Goal: Find specific page/section: Find specific page/section

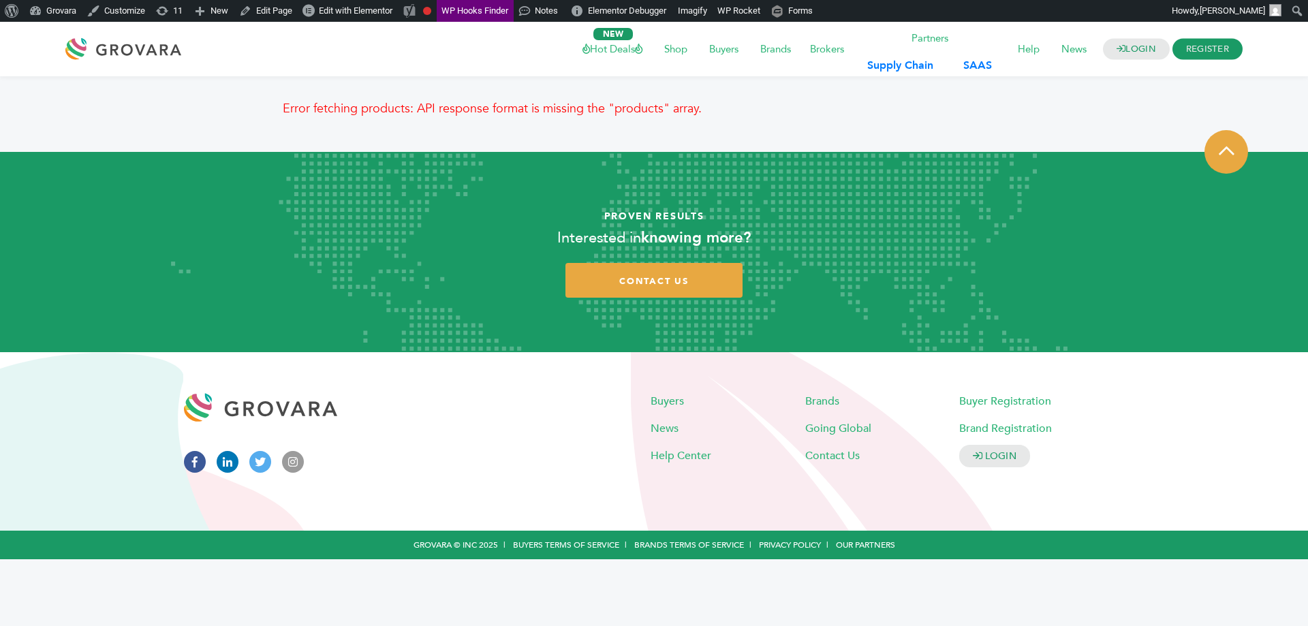
click at [470, 110] on p "Error fetching products: API response format is missing the "products" array." at bounding box center [654, 109] width 743 height 18
drag, startPoint x: 470, startPoint y: 110, endPoint x: 686, endPoint y: 119, distance: 215.5
click at [686, 119] on div "Error fetching products: API response format is missing the "products" array." at bounding box center [654, 114] width 743 height 29
click at [736, 117] on p "Error fetching products: API response format is missing the "products" array." at bounding box center [654, 109] width 743 height 18
drag, startPoint x: 736, startPoint y: 117, endPoint x: 303, endPoint y: 121, distance: 432.8
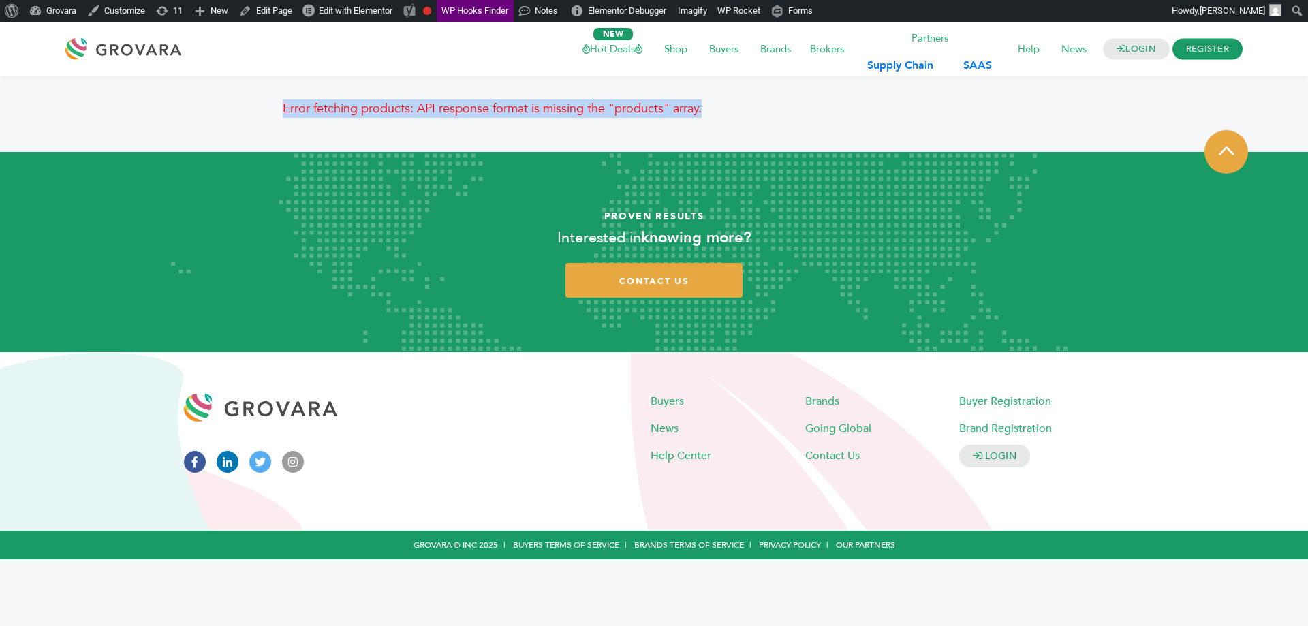
click at [303, 121] on div "Error fetching products: API response format is missing the "products" array." at bounding box center [654, 114] width 743 height 29
copy body "Error fetching products: API response format is missing the "products" array."
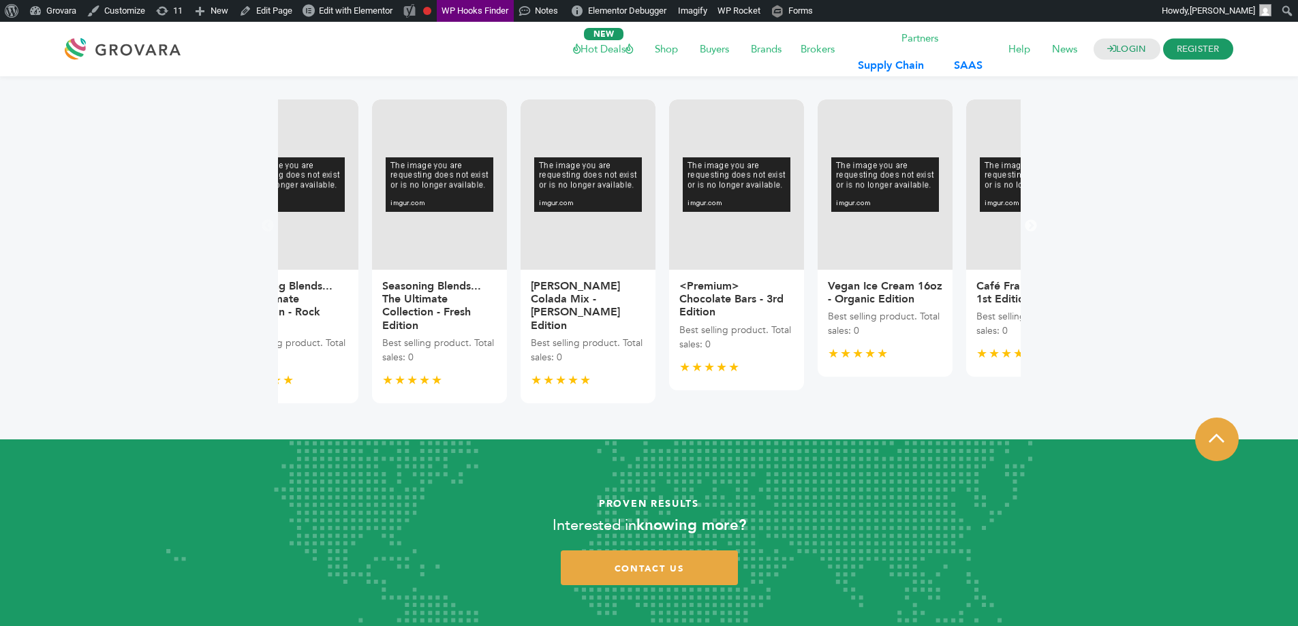
drag, startPoint x: 896, startPoint y: 314, endPoint x: 157, endPoint y: 333, distance: 739.7
click at [679, 324] on p "Best selling product. Total sales: 0" at bounding box center [736, 337] width 114 height 29
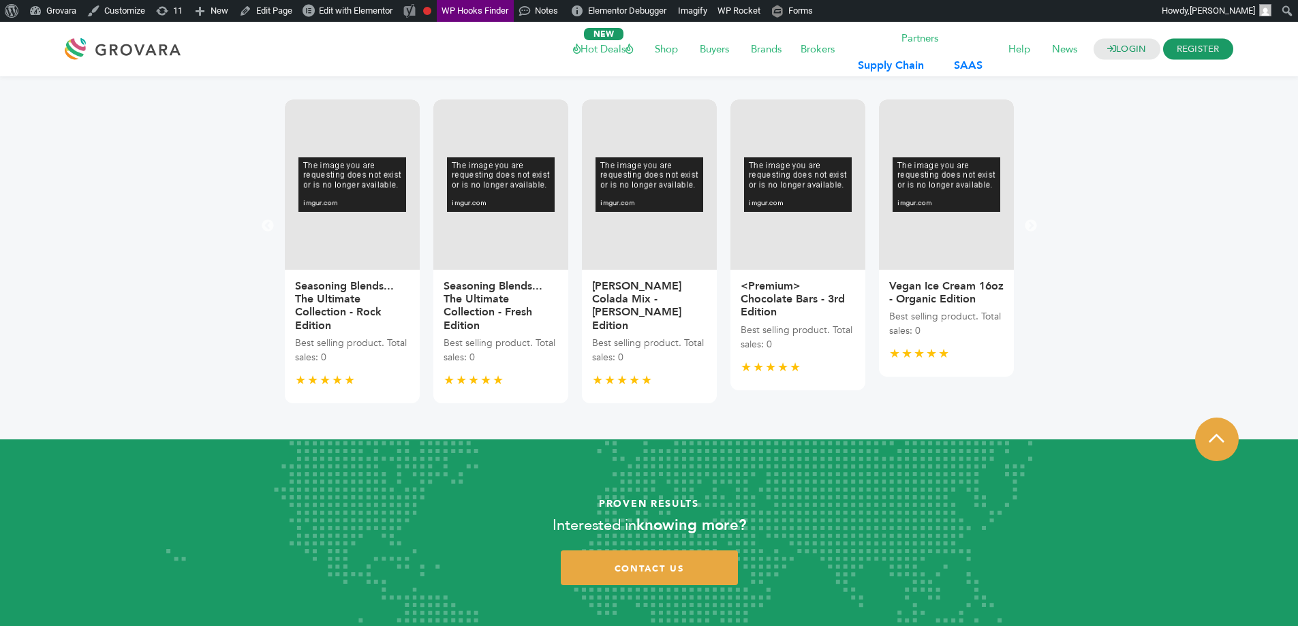
drag, startPoint x: 836, startPoint y: 312, endPoint x: 453, endPoint y: 312, distance: 383.7
click at [741, 323] on p "Best selling product. Total sales: 0" at bounding box center [798, 337] width 114 height 29
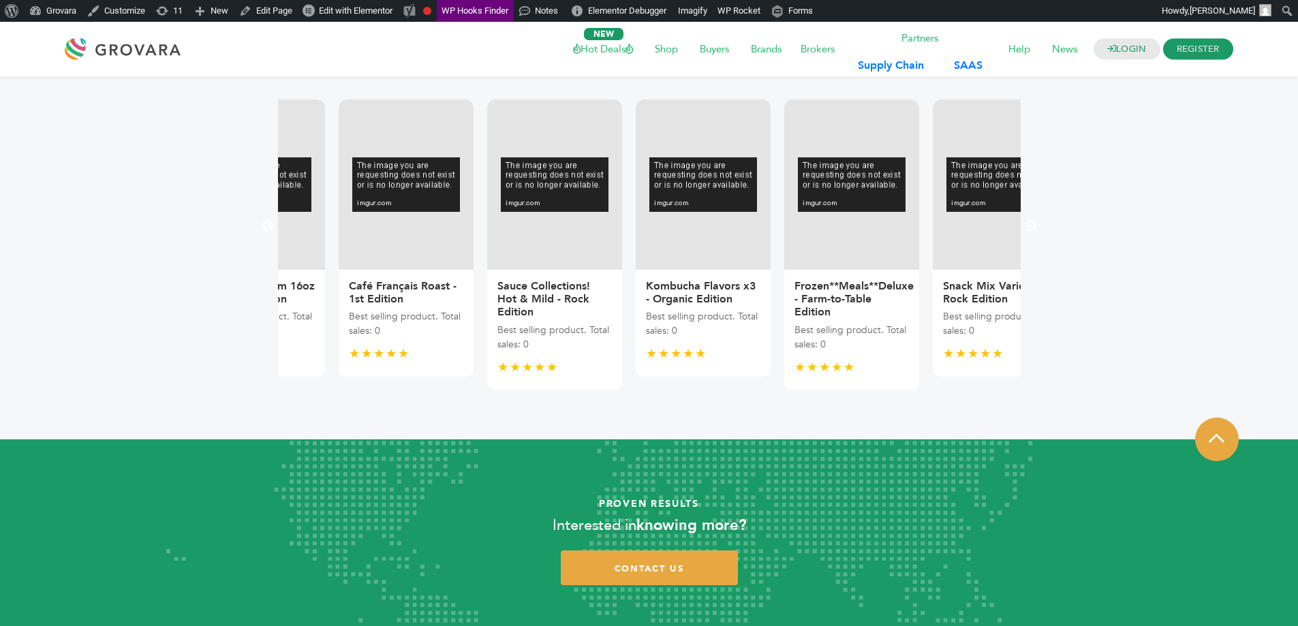
drag, startPoint x: 960, startPoint y: 307, endPoint x: 361, endPoint y: 255, distance: 601.3
click at [371, 251] on div "Café Français Roast - 1st Edition Best selling product. Total sales: 0 ★★★★★" at bounding box center [406, 238] width 135 height 277
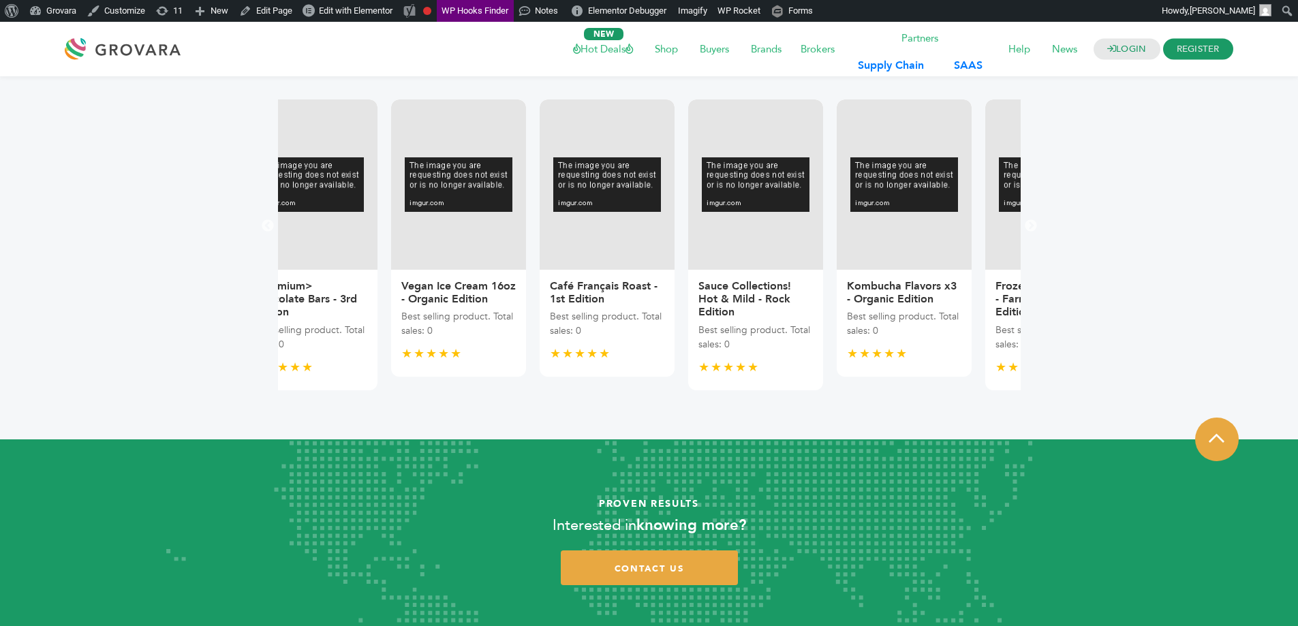
drag, startPoint x: 846, startPoint y: 337, endPoint x: 243, endPoint y: 293, distance: 605.4
click at [688, 293] on div "Sauce Collections! Hot & Mild - Rock Edition Best selling product. Total sales:…" at bounding box center [755, 330] width 135 height 121
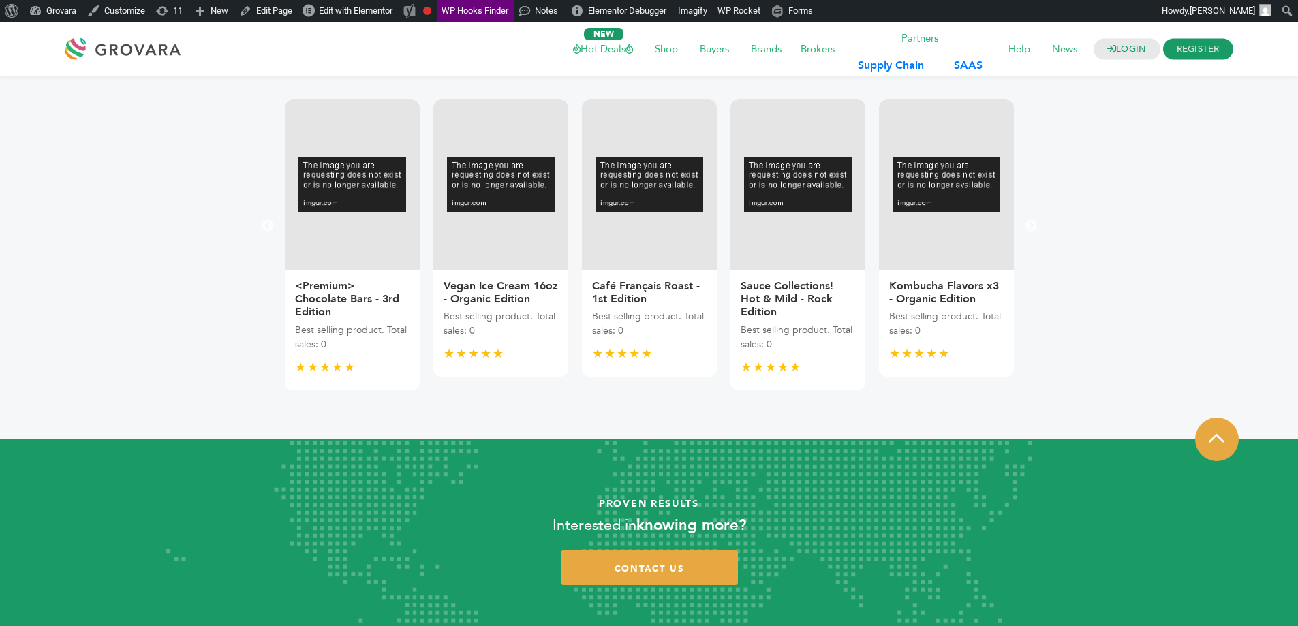
drag, startPoint x: 885, startPoint y: 291, endPoint x: 72, endPoint y: 257, distance: 813.1
click at [84, 259] on article "Previous Dairy Alternatives; Oat, Almond, Soy - Fresh Edition Best selling prod…" at bounding box center [649, 257] width 1278 height 363
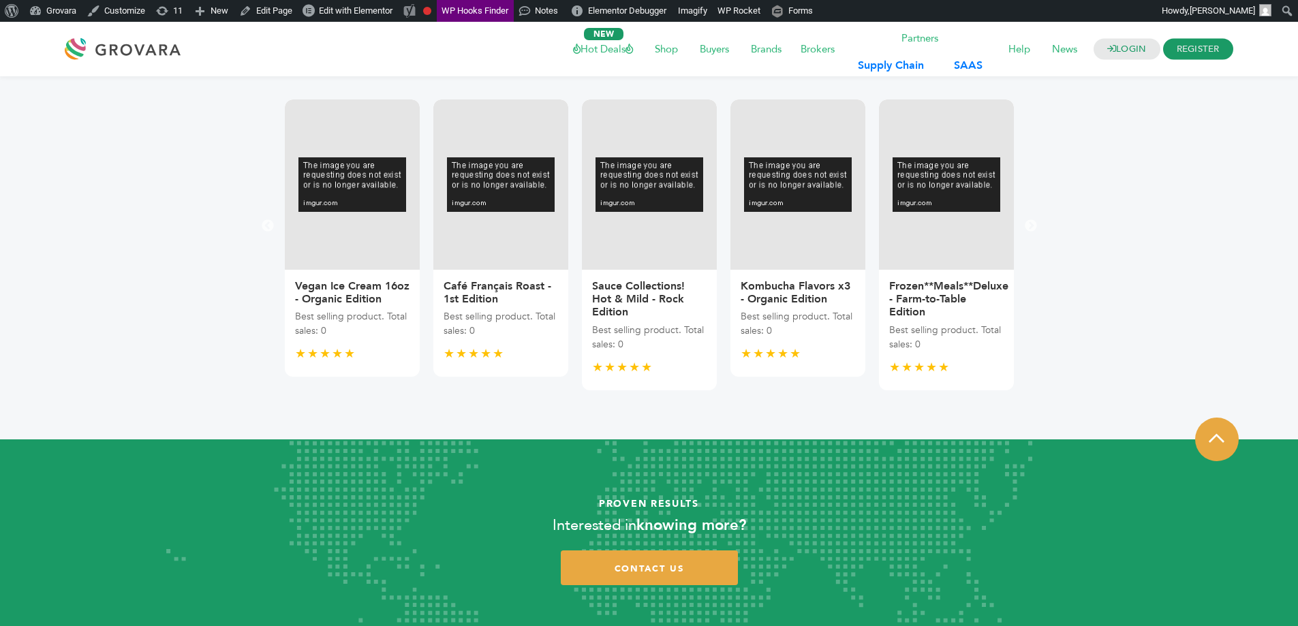
drag, startPoint x: 756, startPoint y: 295, endPoint x: 0, endPoint y: 221, distance: 760.0
click at [0, 222] on section "Previous Dairy Alternatives; Oat, Almond, Soy - Fresh Edition Best selling prod…" at bounding box center [649, 257] width 1298 height 363
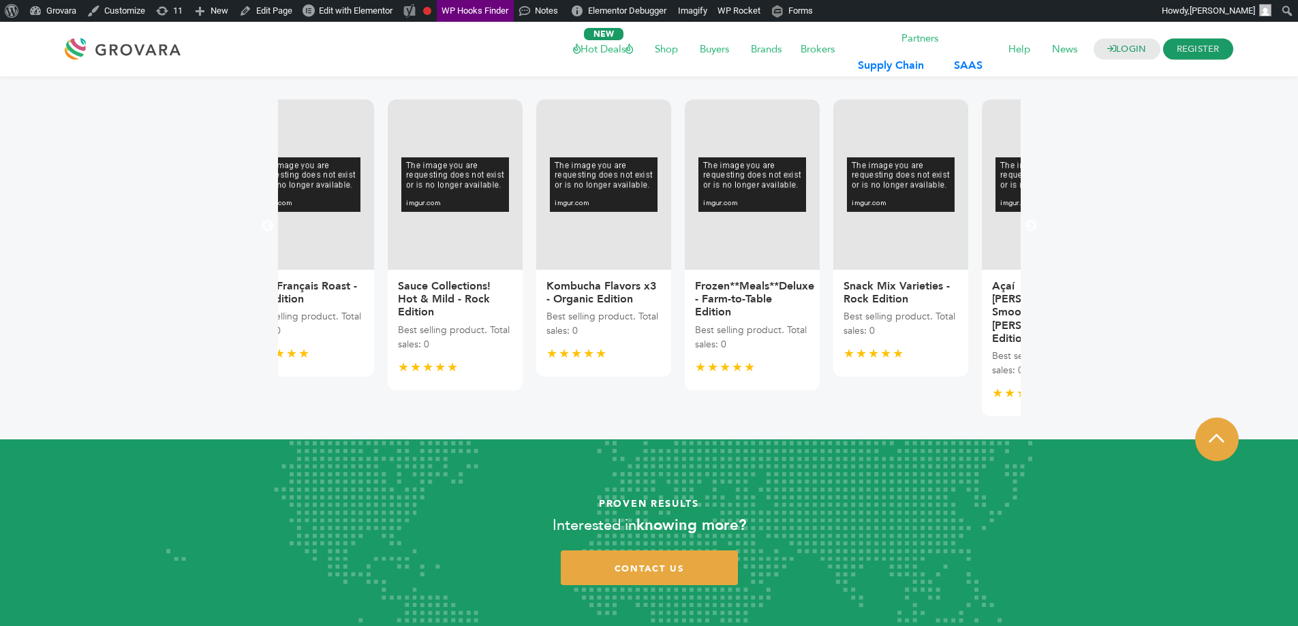
drag, startPoint x: 882, startPoint y: 283, endPoint x: 126, endPoint y: 224, distance: 758.1
click at [136, 224] on article "Previous Dairy Alternatives; Oat, Almond, Soy - Fresh Edition Best selling prod…" at bounding box center [649, 257] width 1278 height 363
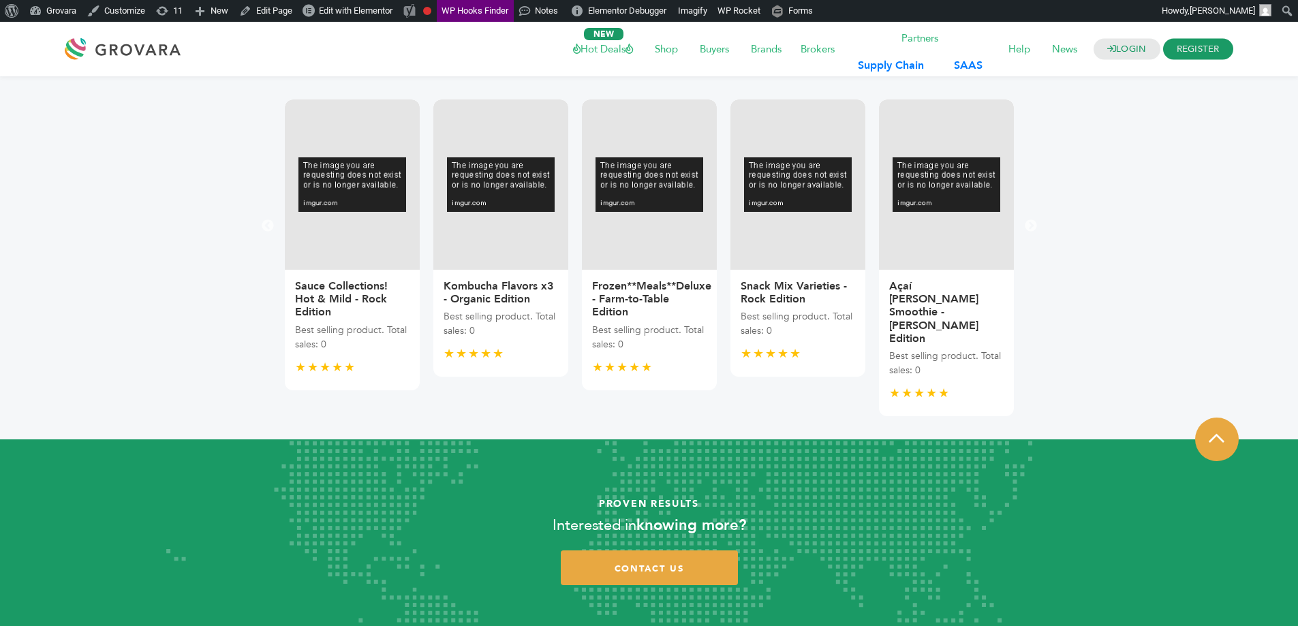
drag, startPoint x: 780, startPoint y: 294, endPoint x: 56, endPoint y: 245, distance: 726.1
click at [56, 245] on article "Previous Dairy Alternatives; Oat, Almond, Soy - Fresh Edition Best selling prod…" at bounding box center [649, 257] width 1278 height 363
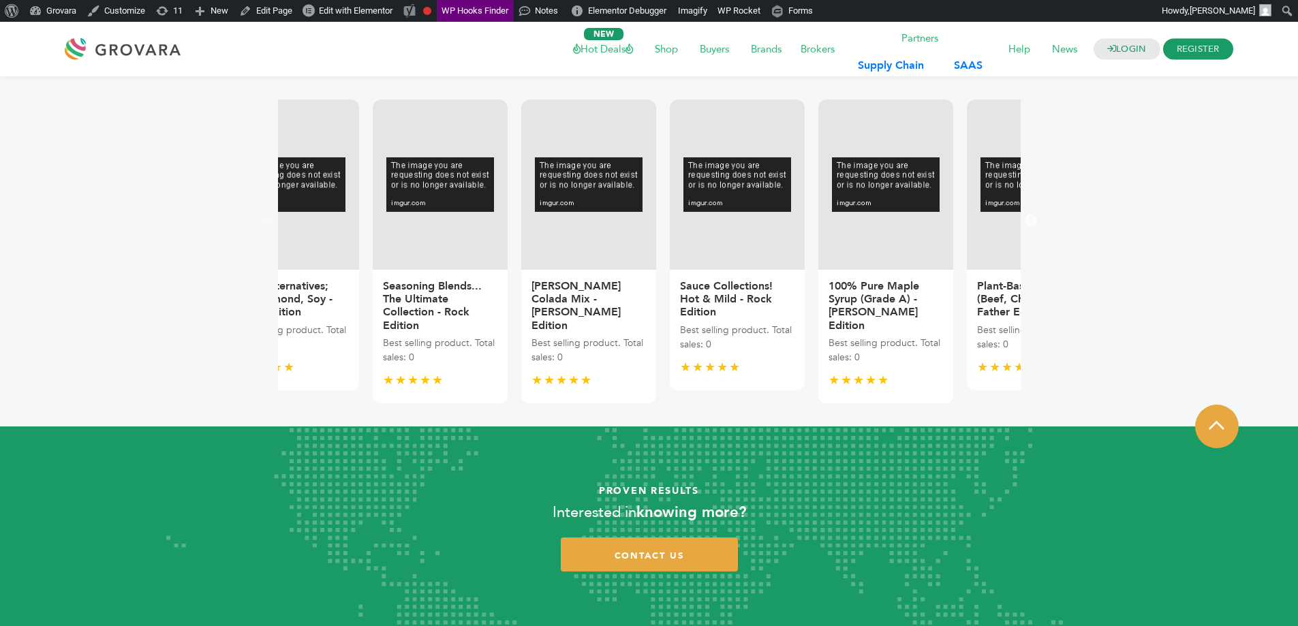
drag, startPoint x: 873, startPoint y: 313, endPoint x: 322, endPoint y: 330, distance: 551.6
click at [812, 330] on div "100% Pure Maple Syrup (Grade A) - O'Brien's Edition Best selling product. Total…" at bounding box center [886, 252] width 149 height 304
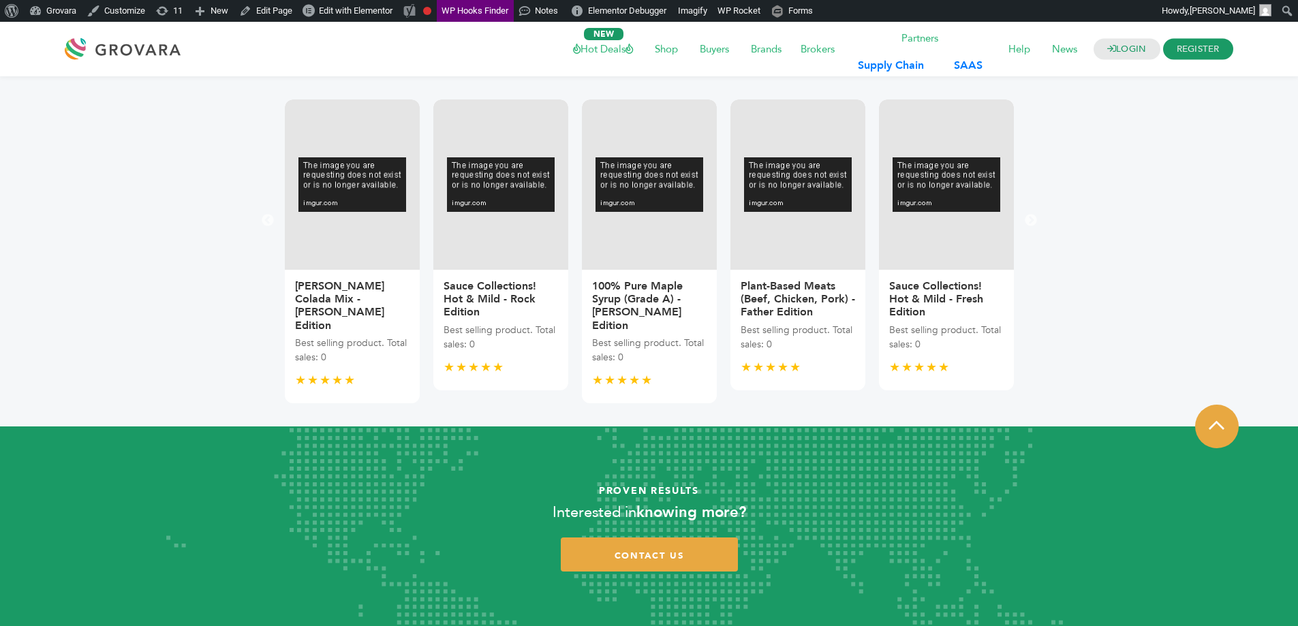
drag, startPoint x: 942, startPoint y: 309, endPoint x: 0, endPoint y: 253, distance: 943.5
click at [0, 253] on section "Previous Dairy Alternatives; Oat, Almond, Soy - Fresh Edition Best selling prod…" at bounding box center [649, 251] width 1298 height 350
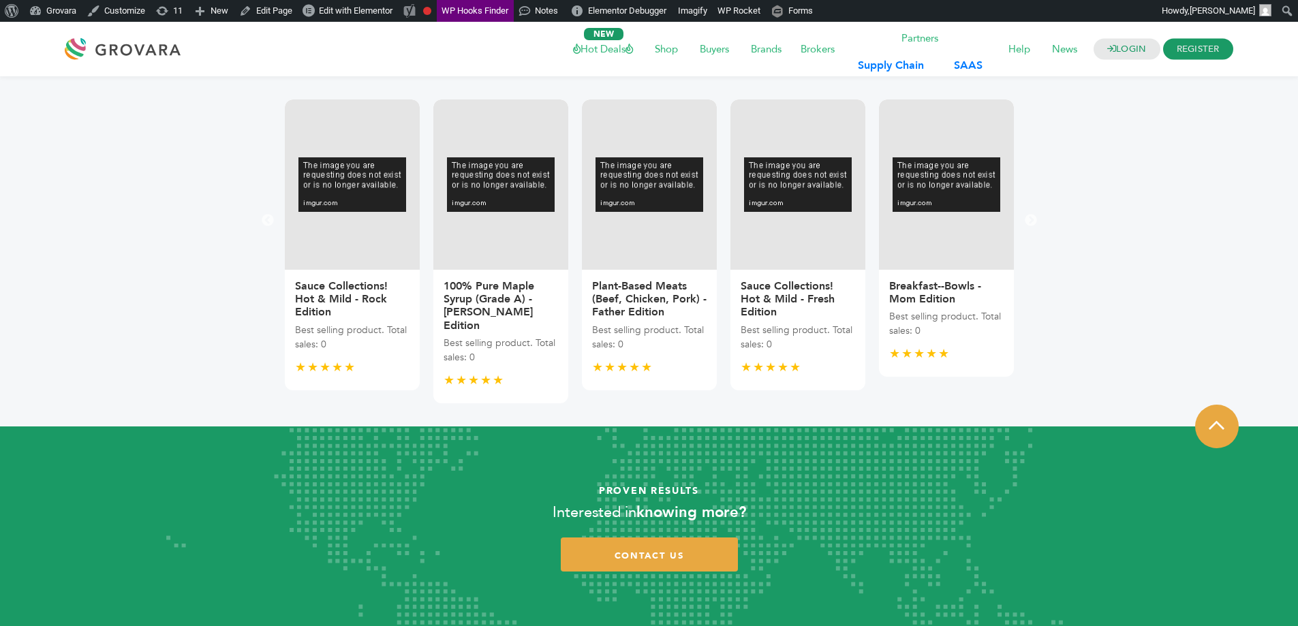
drag, startPoint x: 990, startPoint y: 317, endPoint x: 85, endPoint y: 297, distance: 905.3
click at [85, 297] on article "Previous Dairy Alternatives; Oat, Almond, Soy - Fresh Edition Best selling prod…" at bounding box center [649, 251] width 1278 height 350
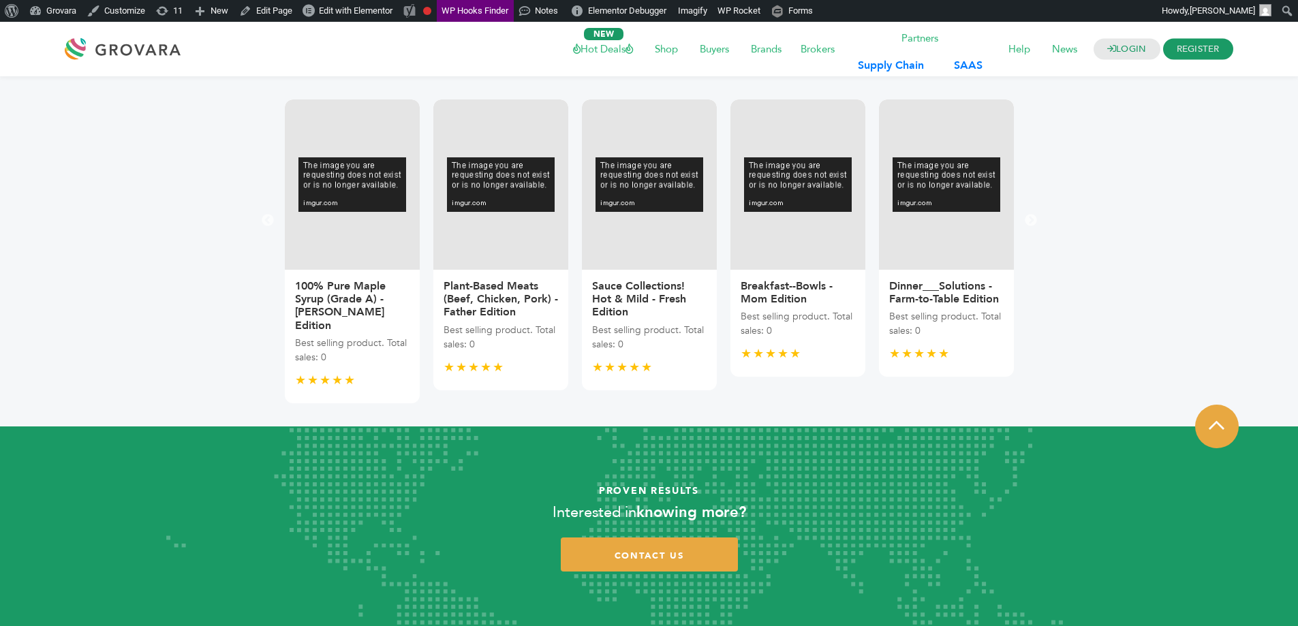
drag, startPoint x: 961, startPoint y: 317, endPoint x: 185, endPoint y: 328, distance: 776.3
click at [186, 328] on article "Previous Dairy Alternatives; Oat, Almond, Soy - Fresh Edition Best selling prod…" at bounding box center [649, 251] width 1278 height 350
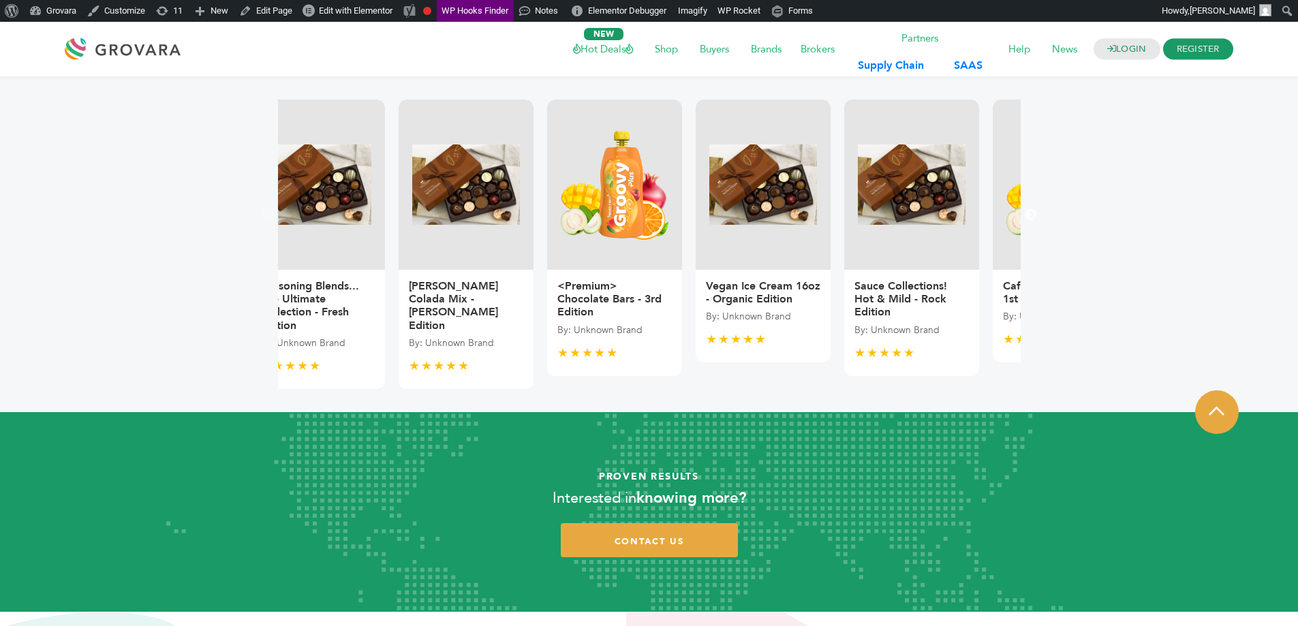
drag, startPoint x: 912, startPoint y: 204, endPoint x: 417, endPoint y: 237, distance: 495.9
click at [561, 225] on img at bounding box center [615, 185] width 108 height 112
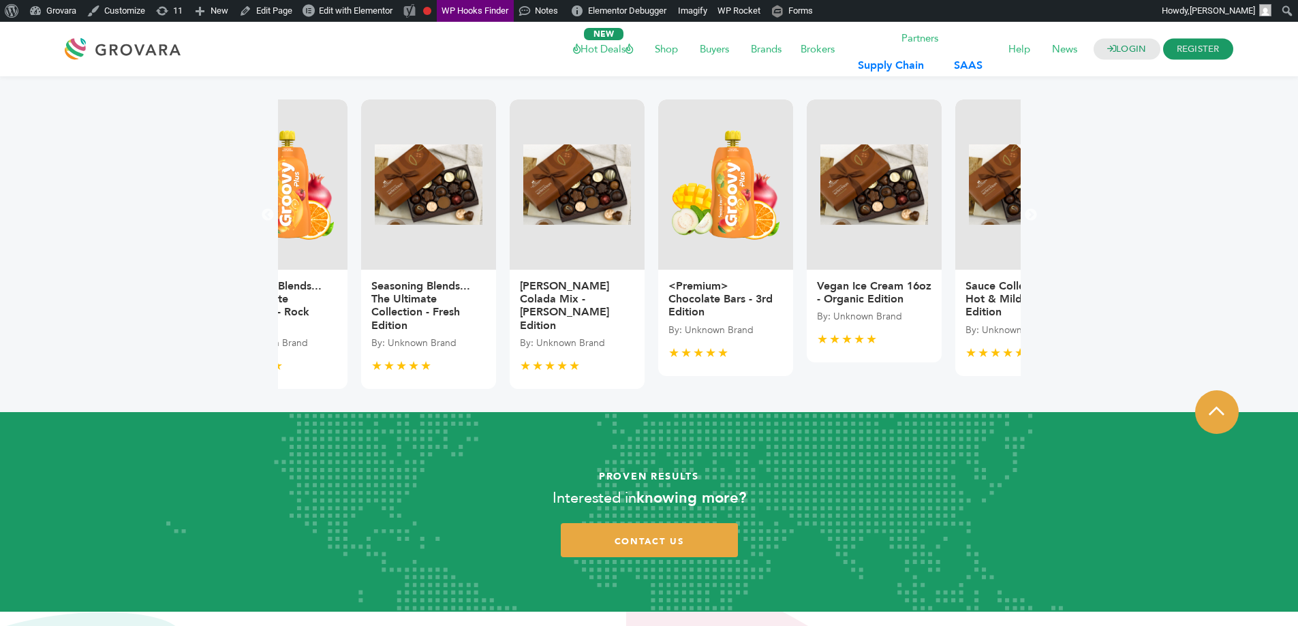
drag, startPoint x: 772, startPoint y: 231, endPoint x: 25, endPoint y: 322, distance: 753.1
click at [61, 322] on article "Previous Dairy Alternatives; Oat, Almond, Soy - Fresh Edition By: Unknown Brand…" at bounding box center [649, 244] width 1278 height 336
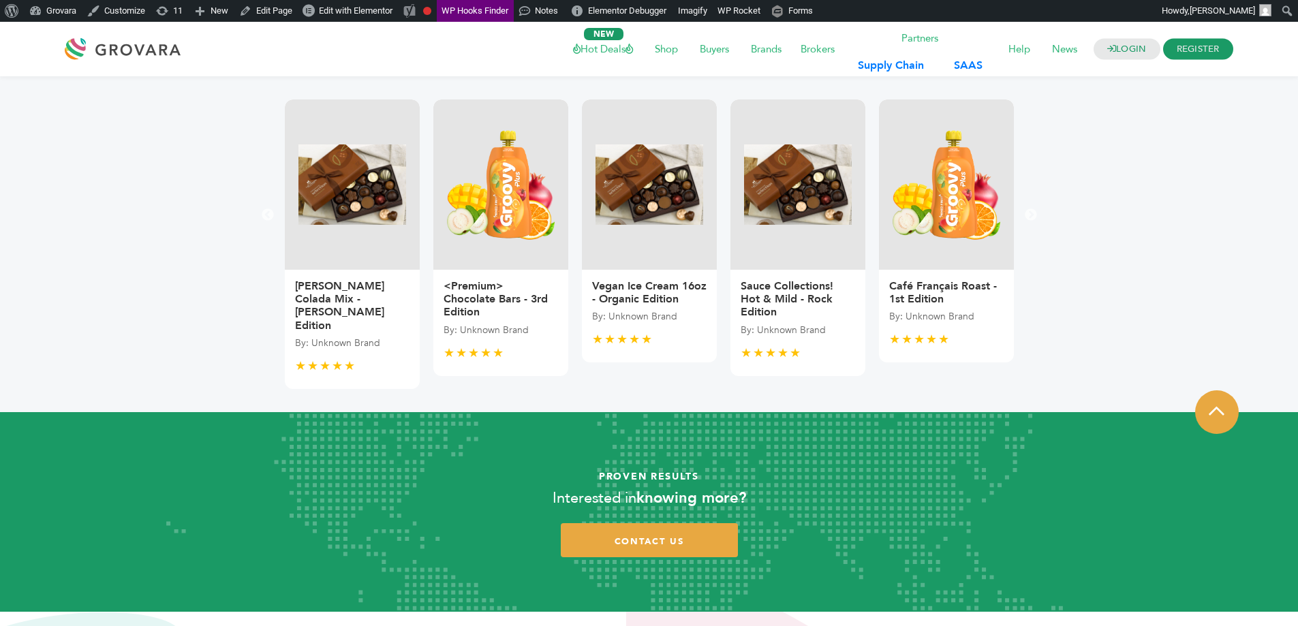
drag, startPoint x: 962, startPoint y: 262, endPoint x: 51, endPoint y: 250, distance: 910.6
click at [51, 250] on article "Previous Dairy Alternatives; Oat, Almond, Soy - Fresh Edition By: Unknown Brand…" at bounding box center [649, 244] width 1278 height 336
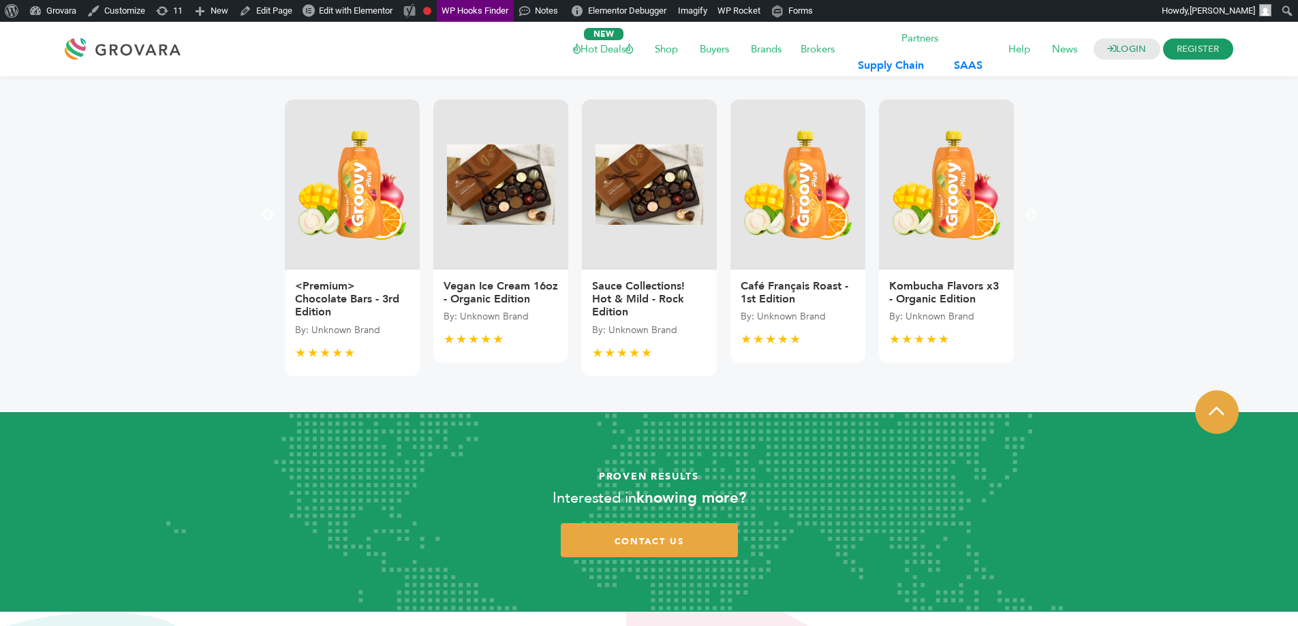
drag, startPoint x: 1019, startPoint y: 229, endPoint x: 78, endPoint y: 218, distance: 940.5
click at [104, 206] on article "Previous Dairy Alternatives; Oat, Almond, Soy - Fresh Edition By: Unknown Brand…" at bounding box center [649, 244] width 1278 height 336
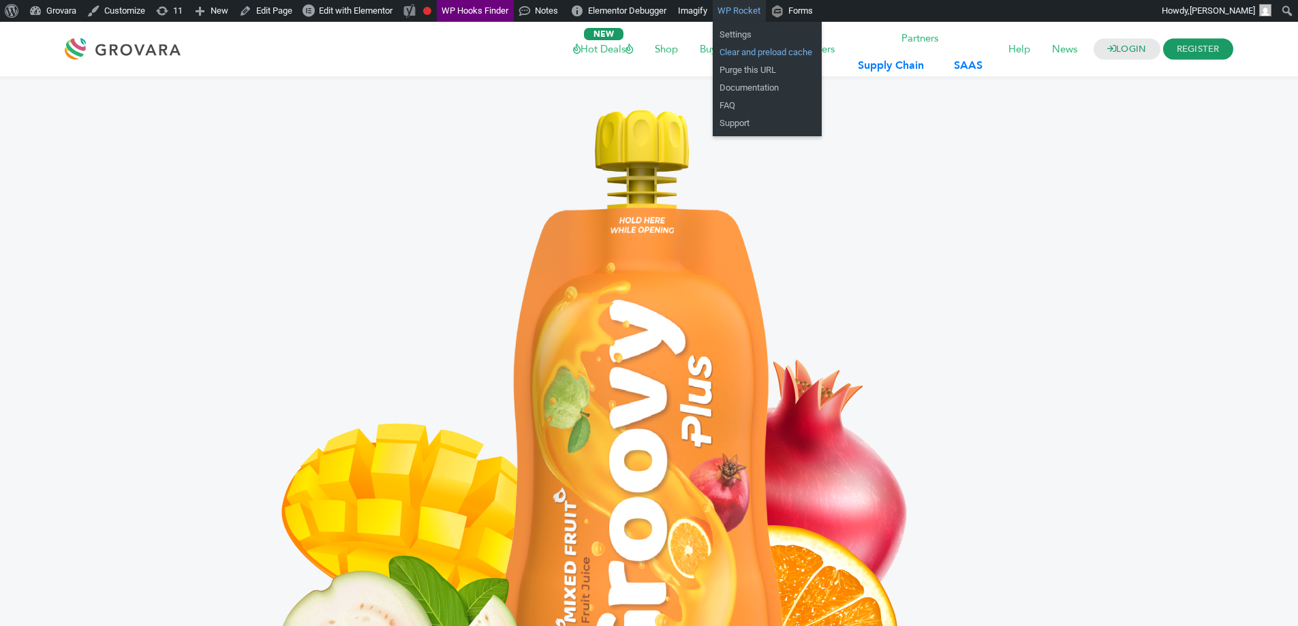
click at [748, 50] on link "Clear and preload cache" at bounding box center [767, 53] width 109 height 18
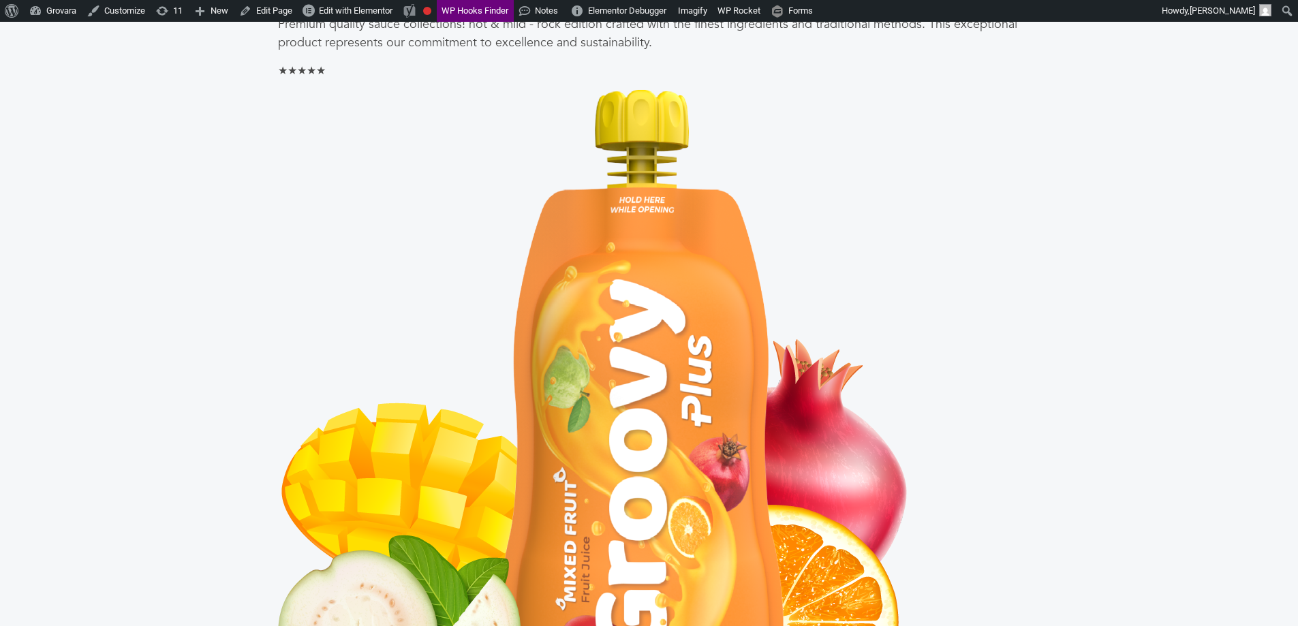
scroll to position [4907, 0]
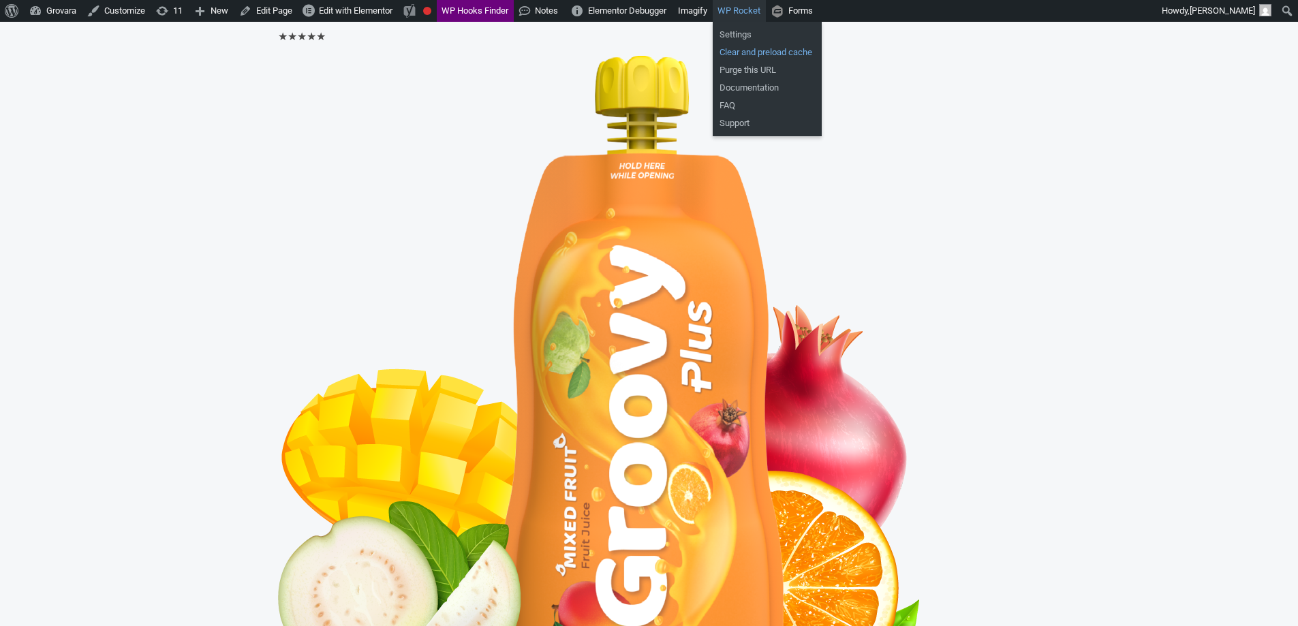
click at [745, 51] on link "Clear and preload cache" at bounding box center [767, 53] width 109 height 18
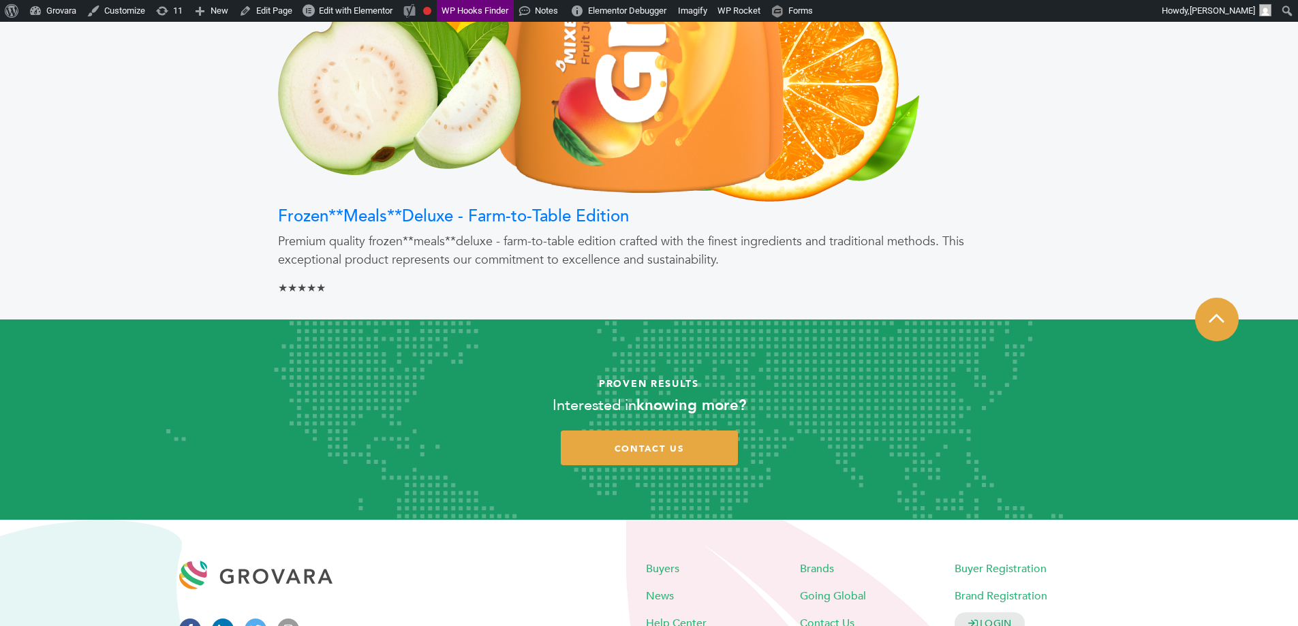
scroll to position [7023, 0]
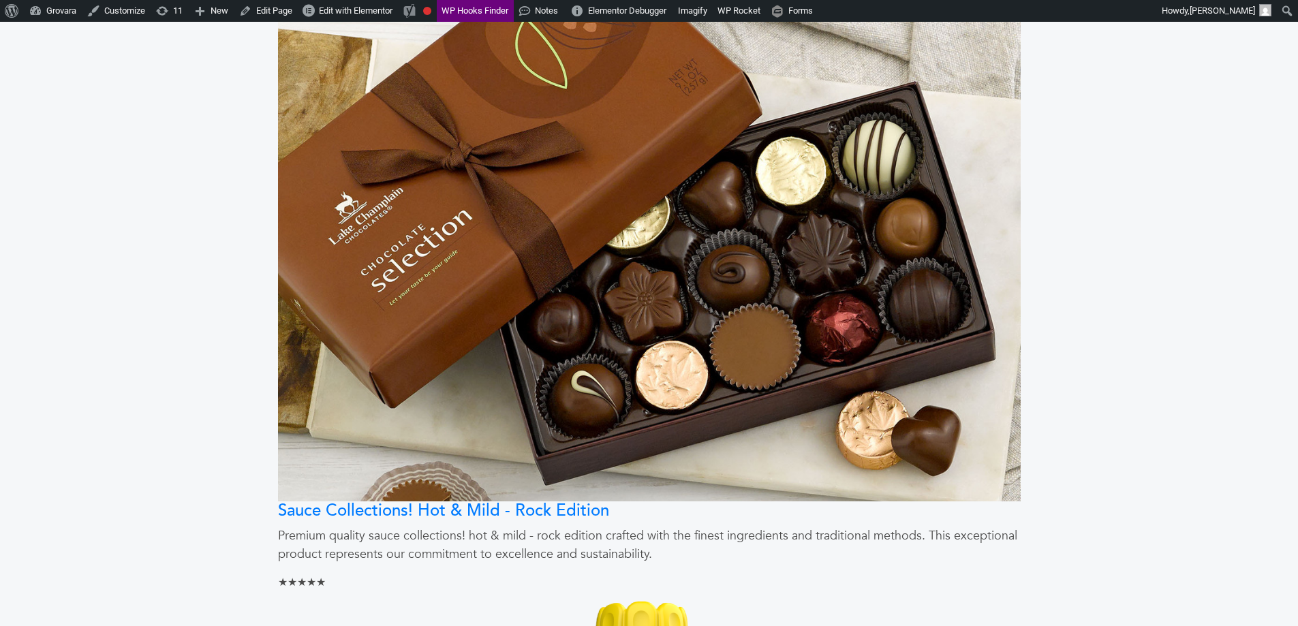
scroll to position [4566, 0]
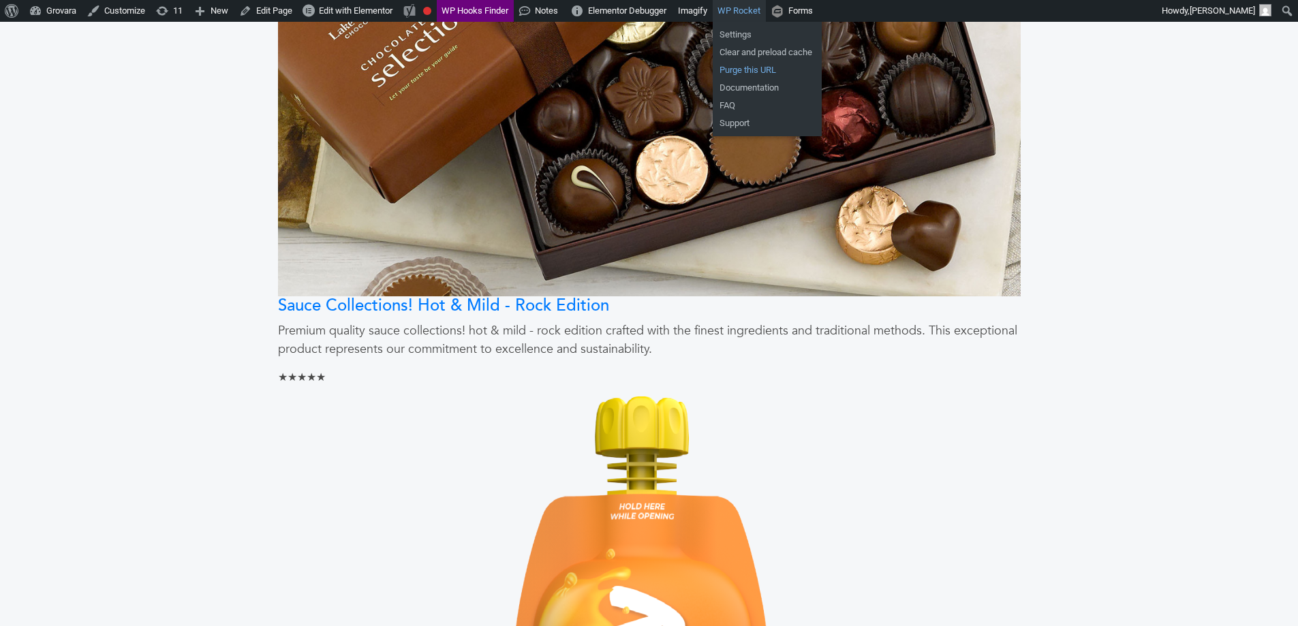
click at [762, 67] on link "Purge this URL" at bounding box center [767, 70] width 109 height 18
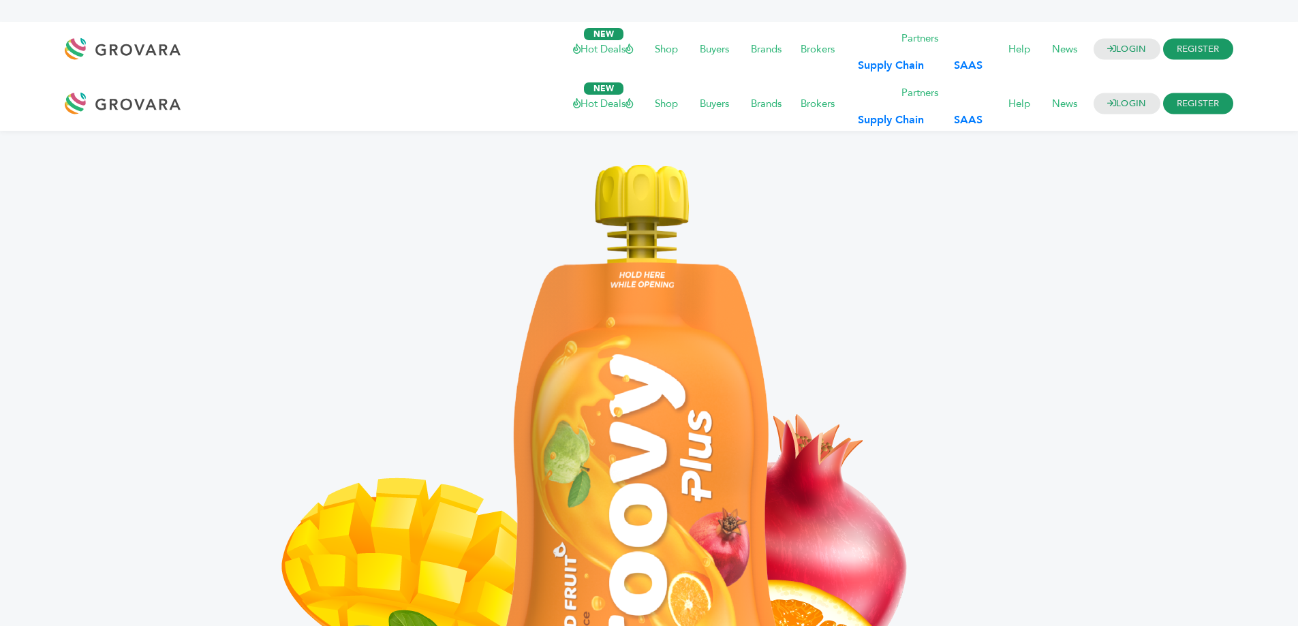
click at [1005, 341] on div at bounding box center [649, 487] width 743 height 667
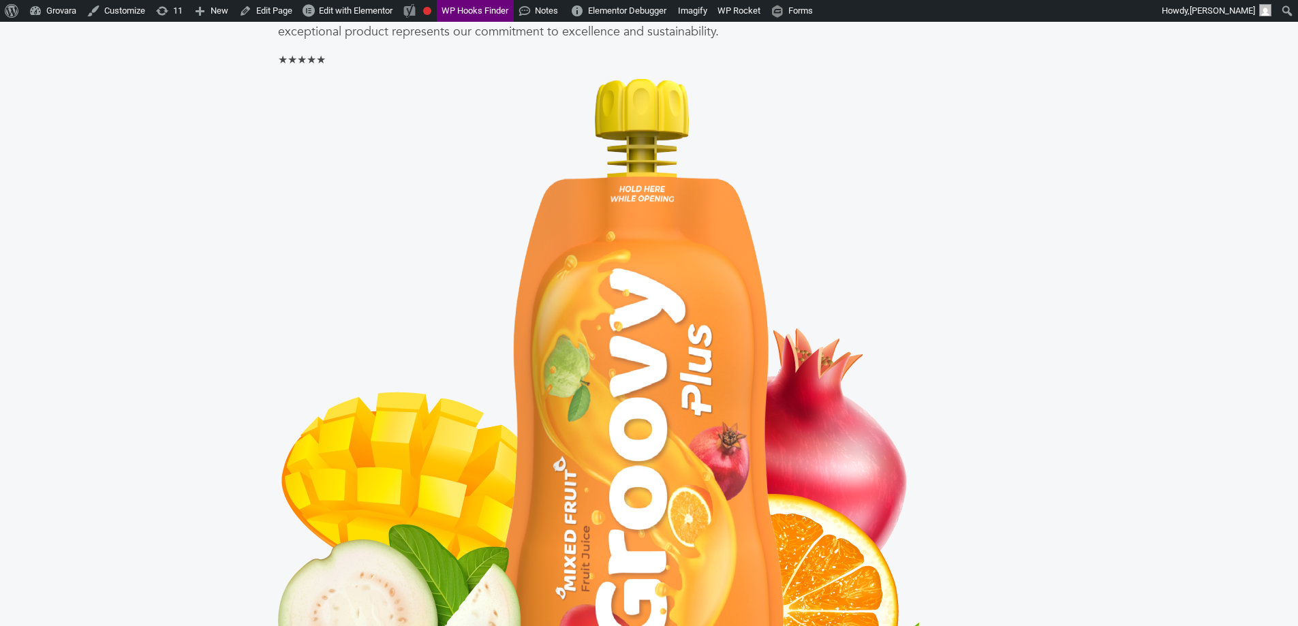
scroll to position [613, 0]
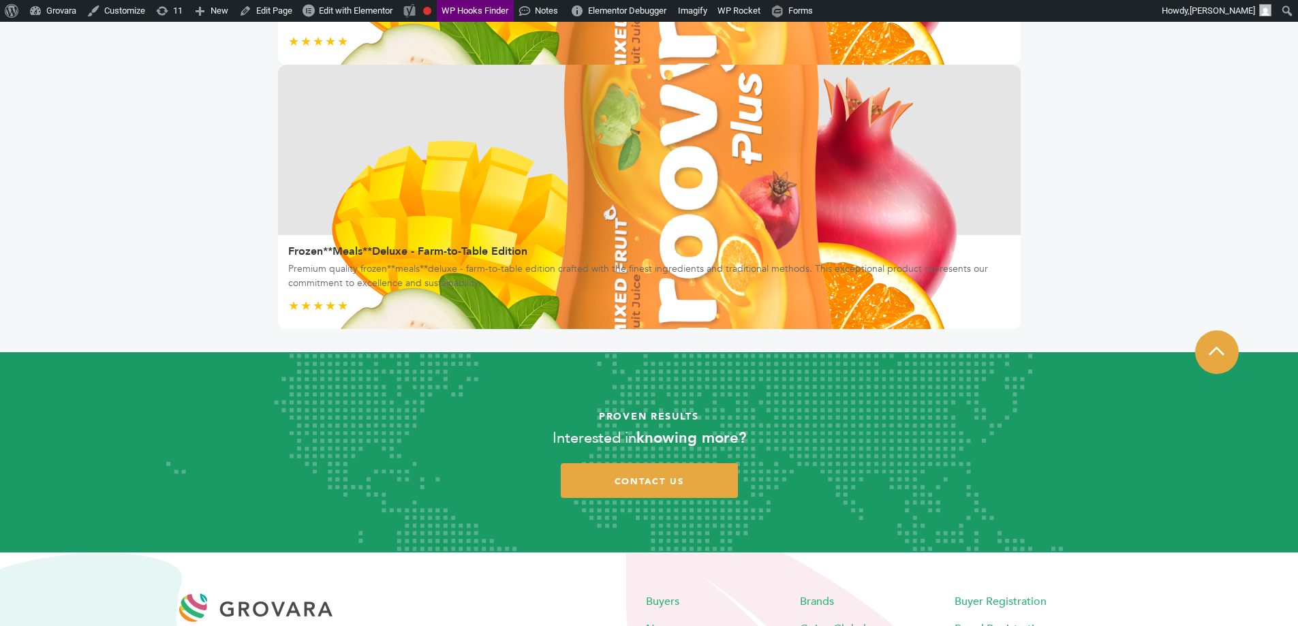
scroll to position [2413, 0]
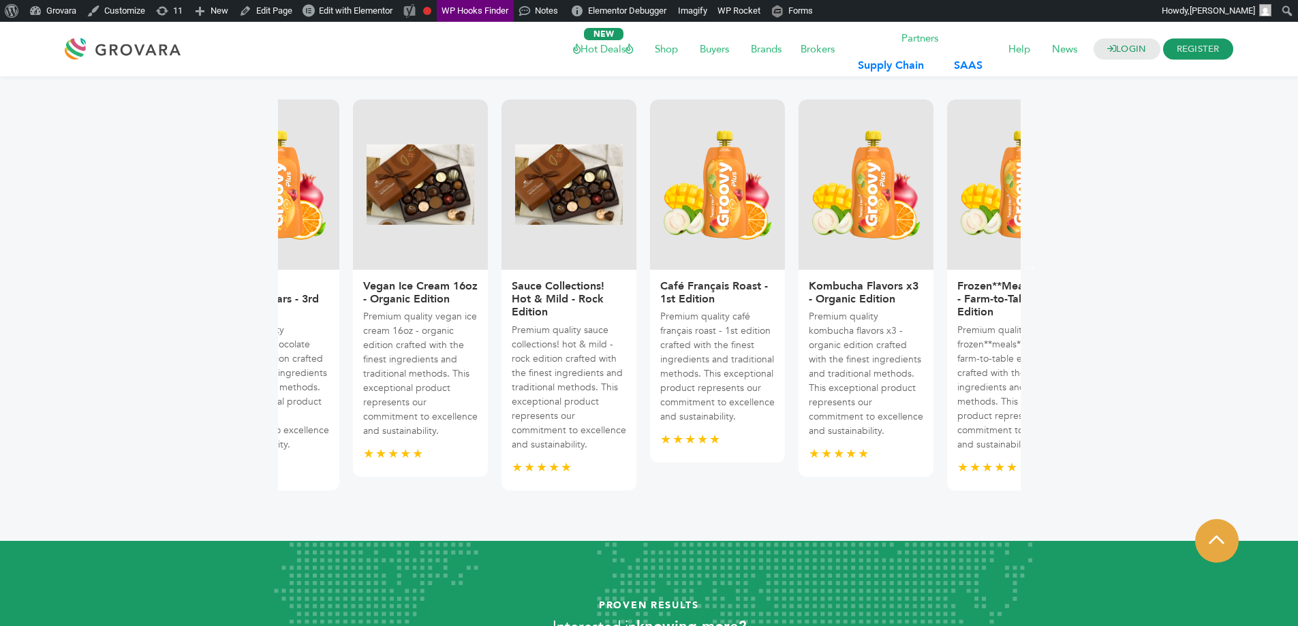
drag, startPoint x: 974, startPoint y: 383, endPoint x: 185, endPoint y: 421, distance: 789.4
click at [258, 398] on article "Previous Dairy Alternatives; Oat, Almond, Soy - Fresh Edition Premium quality d…" at bounding box center [649, 308] width 1278 height 465
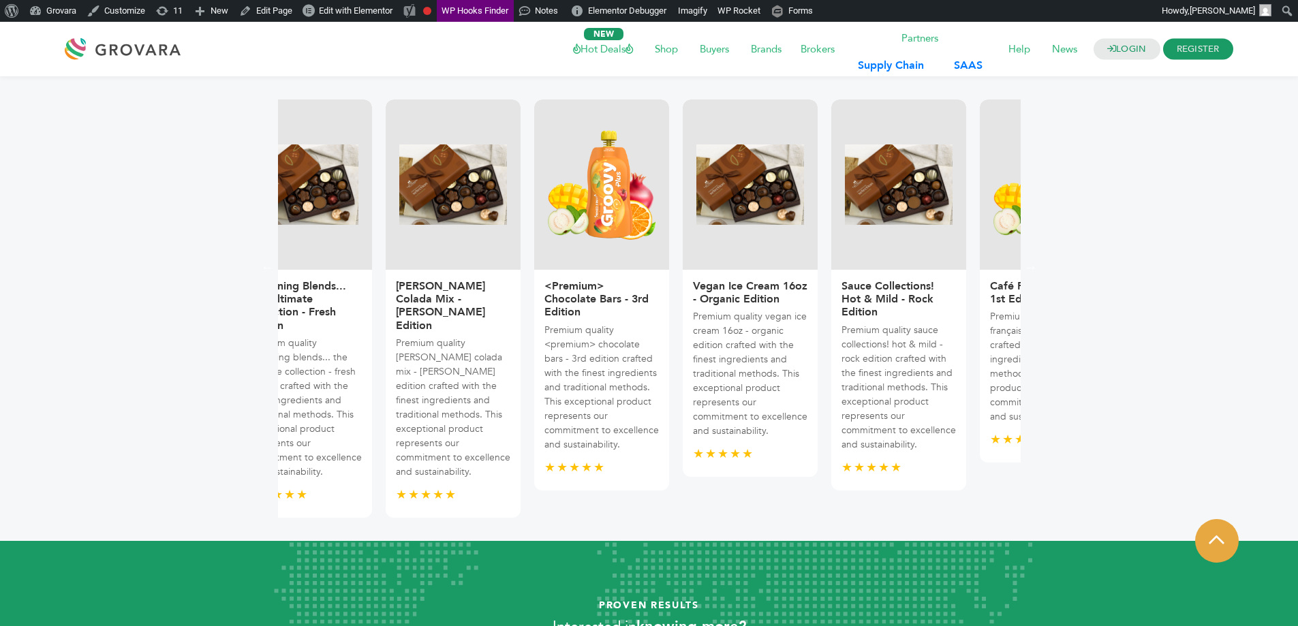
drag, startPoint x: 968, startPoint y: 388, endPoint x: 272, endPoint y: 365, distance: 696.2
click at [693, 373] on p "Premium quality vegan ice cream 16oz - organic edition crafted with the finest …" at bounding box center [750, 373] width 114 height 129
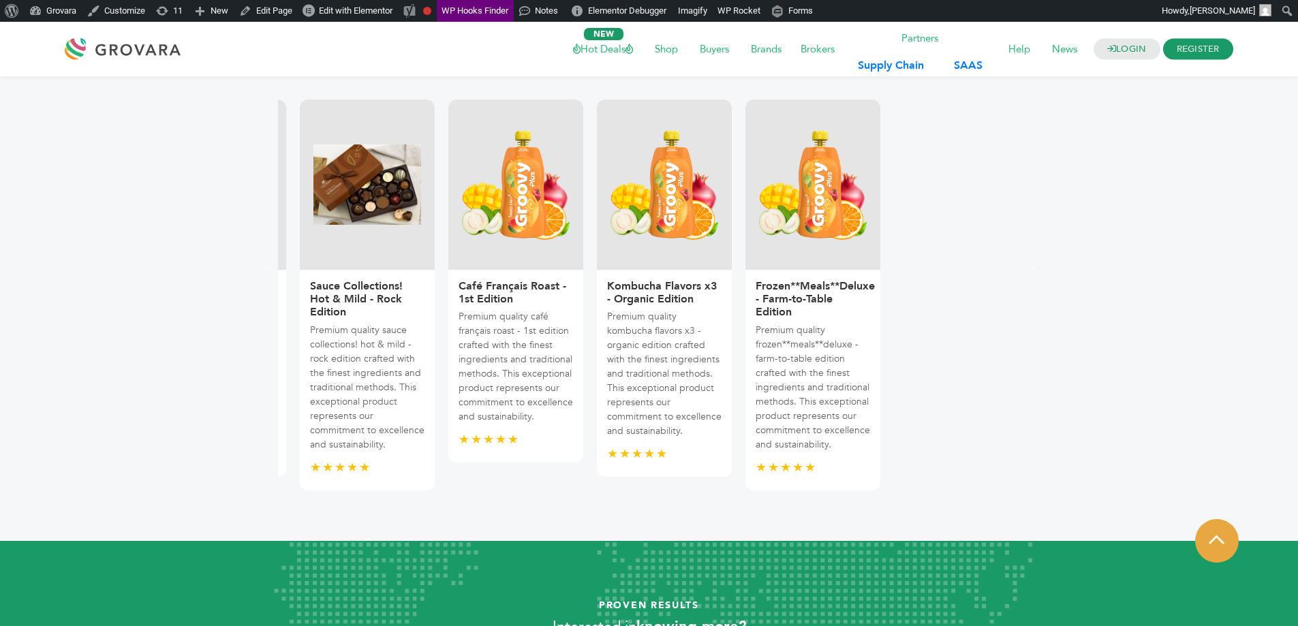
drag, startPoint x: 900, startPoint y: 383, endPoint x: 280, endPoint y: 328, distance: 622.6
click at [310, 328] on p "Premium quality sauce collections! hot & mild - rock edition crafted with the f…" at bounding box center [367, 387] width 114 height 129
